Goal: Task Accomplishment & Management: Use online tool/utility

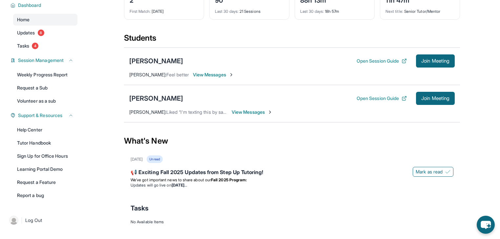
scroll to position [105, 0]
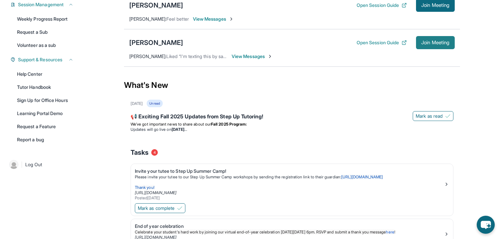
click at [450, 45] on span "Join Meeting" at bounding box center [436, 43] width 28 height 4
